Goal: Task Accomplishment & Management: Use online tool/utility

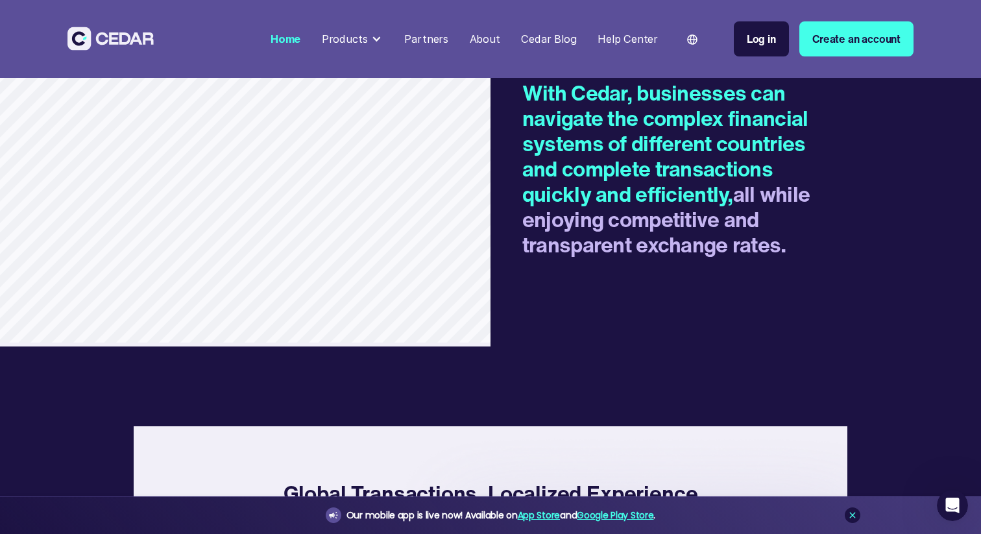
scroll to position [1550, 0]
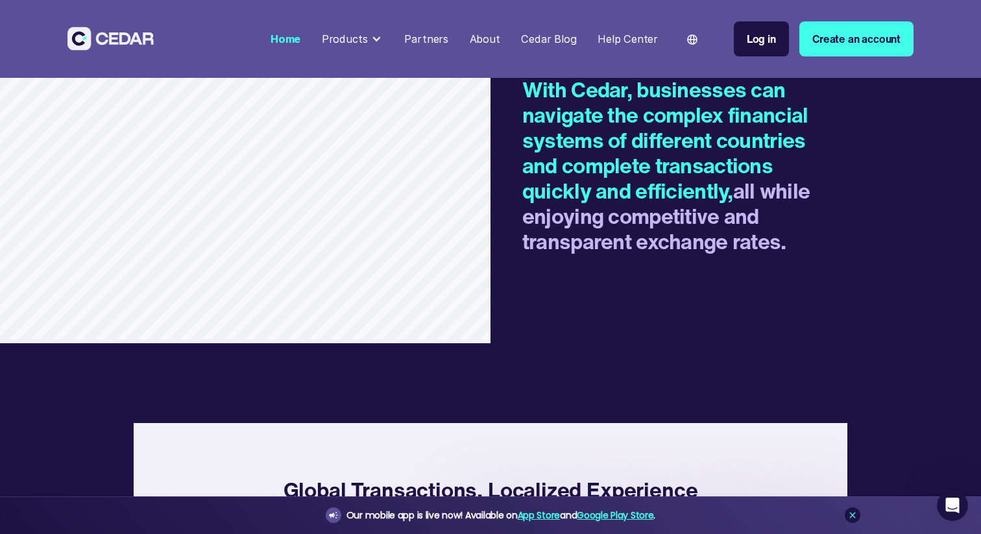
click at [433, 43] on div "Partners" at bounding box center [426, 39] width 44 height 16
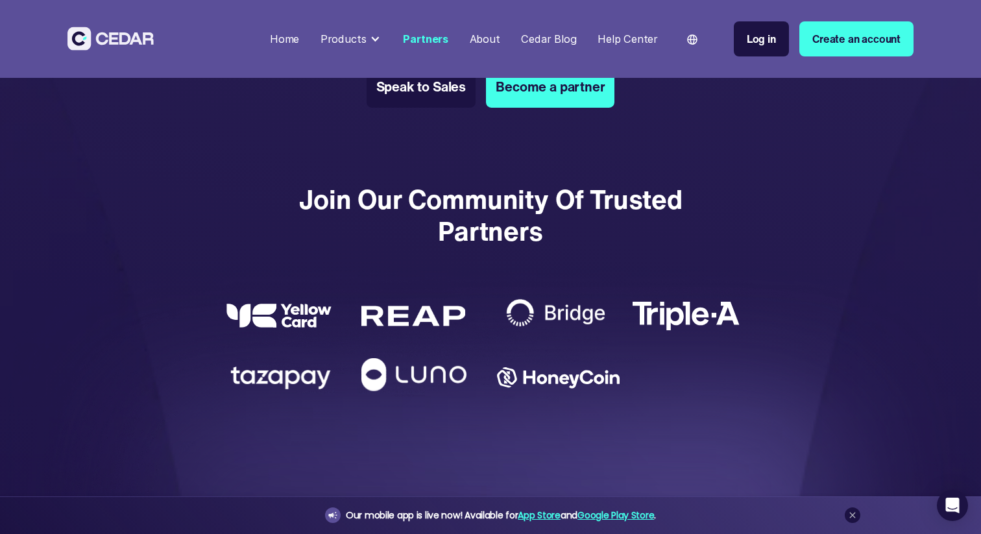
scroll to position [2304, 0]
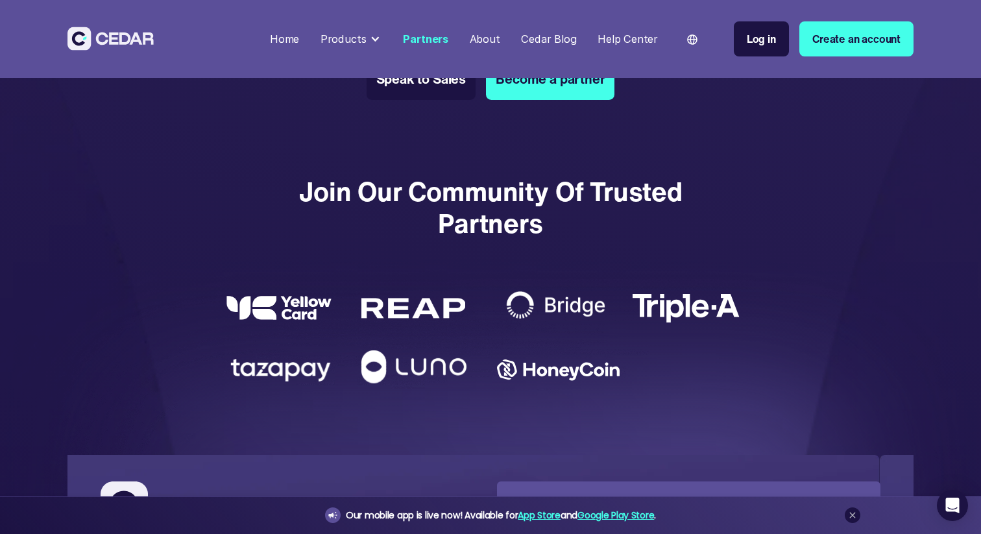
click at [290, 296] on img at bounding box center [278, 308] width 105 height 24
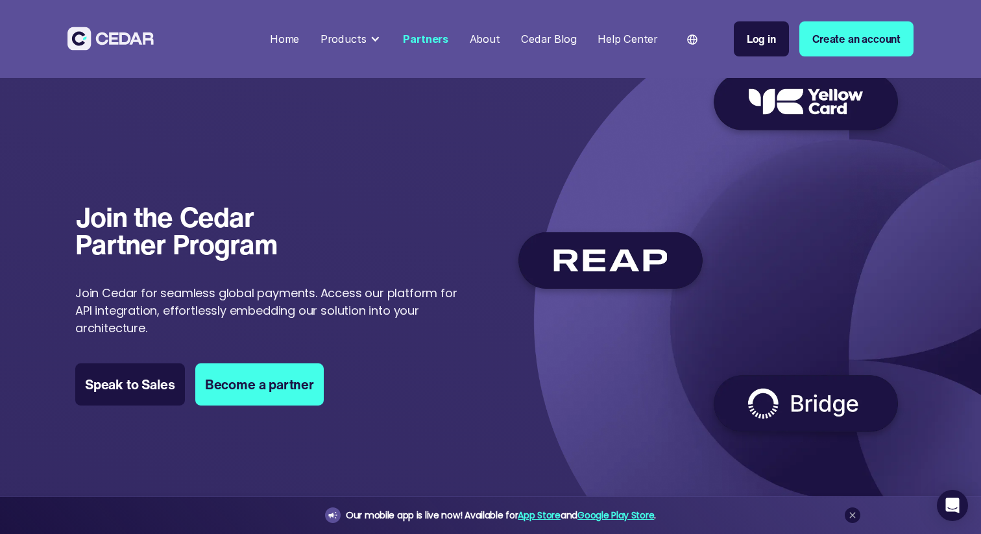
scroll to position [0, 0]
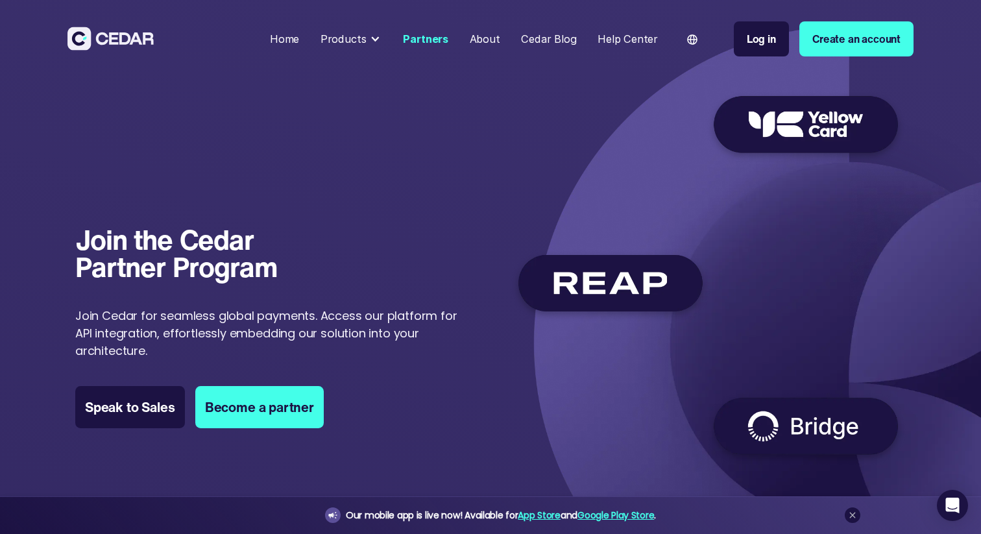
click at [375, 42] on div at bounding box center [375, 39] width 10 height 10
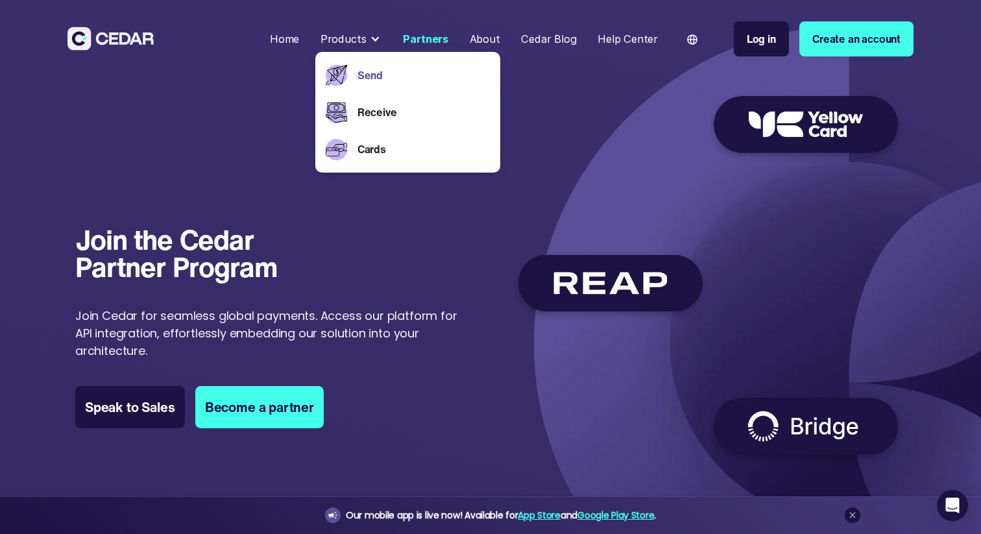
click at [366, 74] on link "Send" at bounding box center [423, 75] width 132 height 16
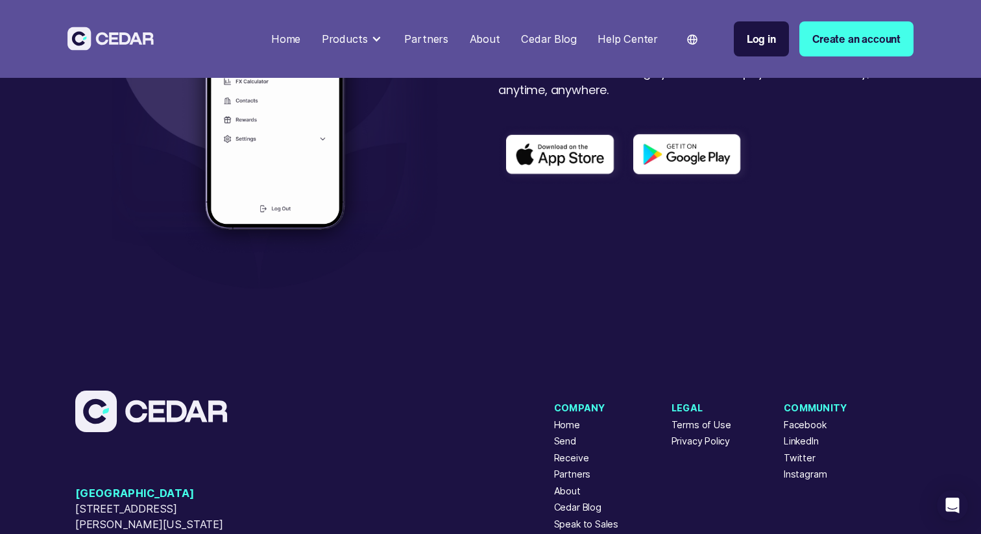
scroll to position [3640, 0]
